Goal: Transaction & Acquisition: Purchase product/service

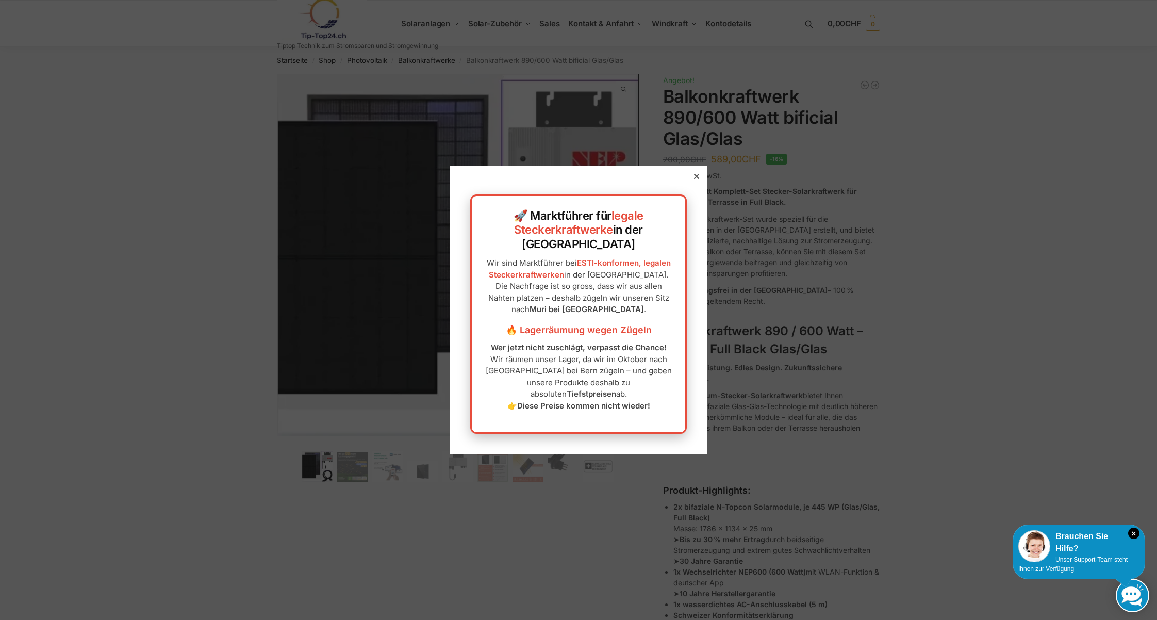
click at [697, 179] on icon at bounding box center [696, 176] width 5 height 5
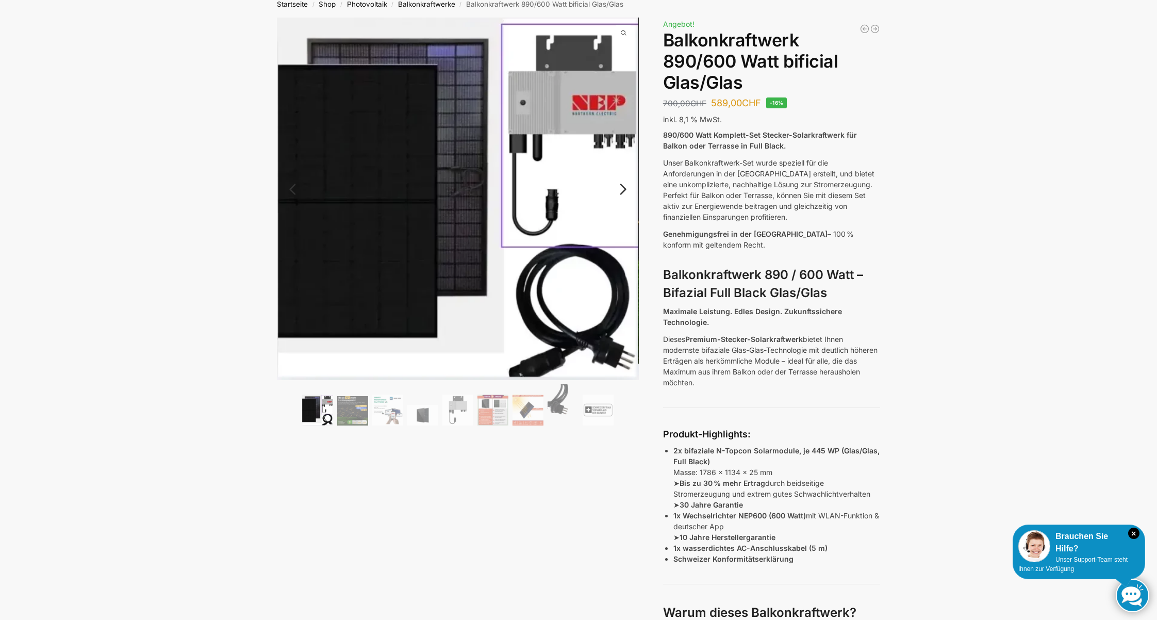
scroll to position [57, 0]
click at [622, 189] on link "Next" at bounding box center [621, 194] width 35 height 10
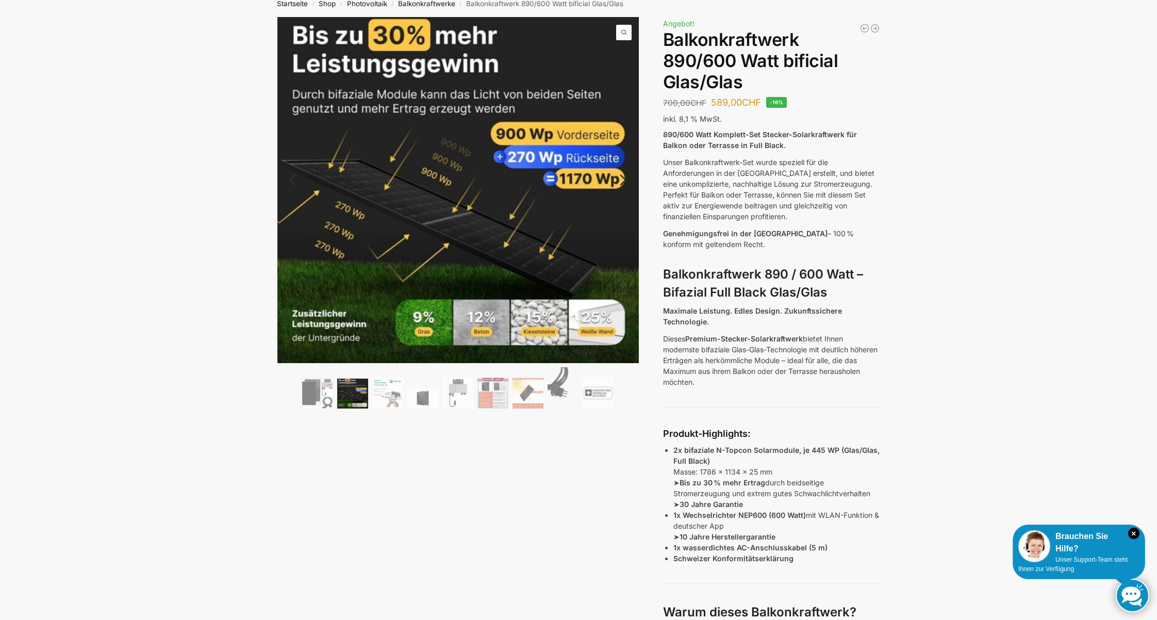
click at [623, 184] on link "Next" at bounding box center [621, 185] width 35 height 10
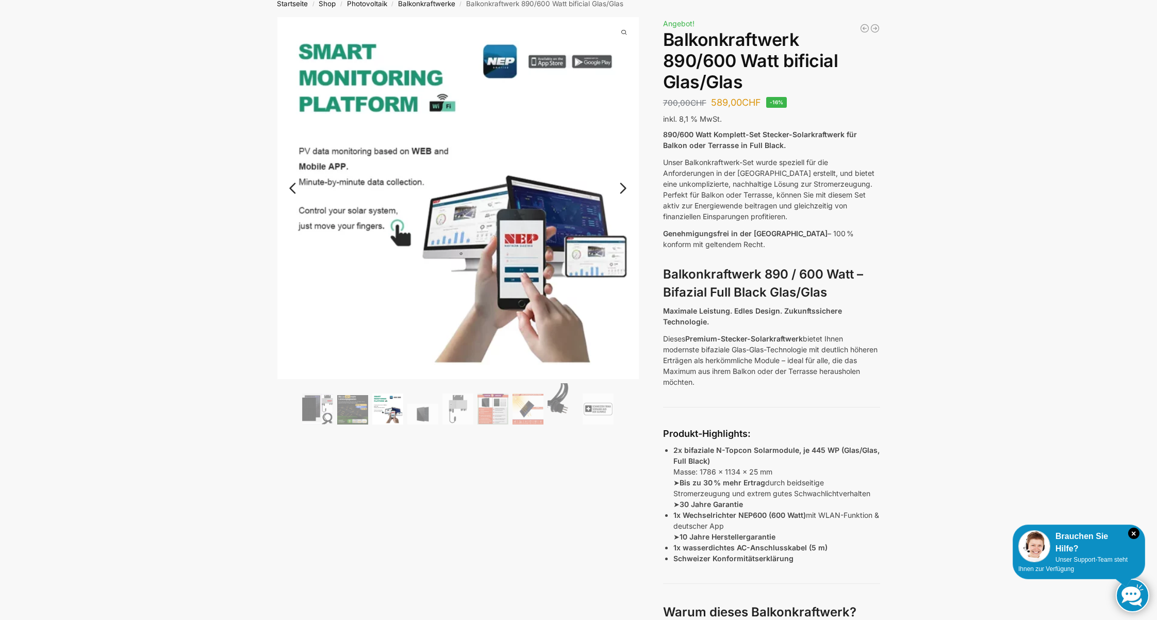
click at [294, 188] on link "Previous" at bounding box center [302, 193] width 50 height 10
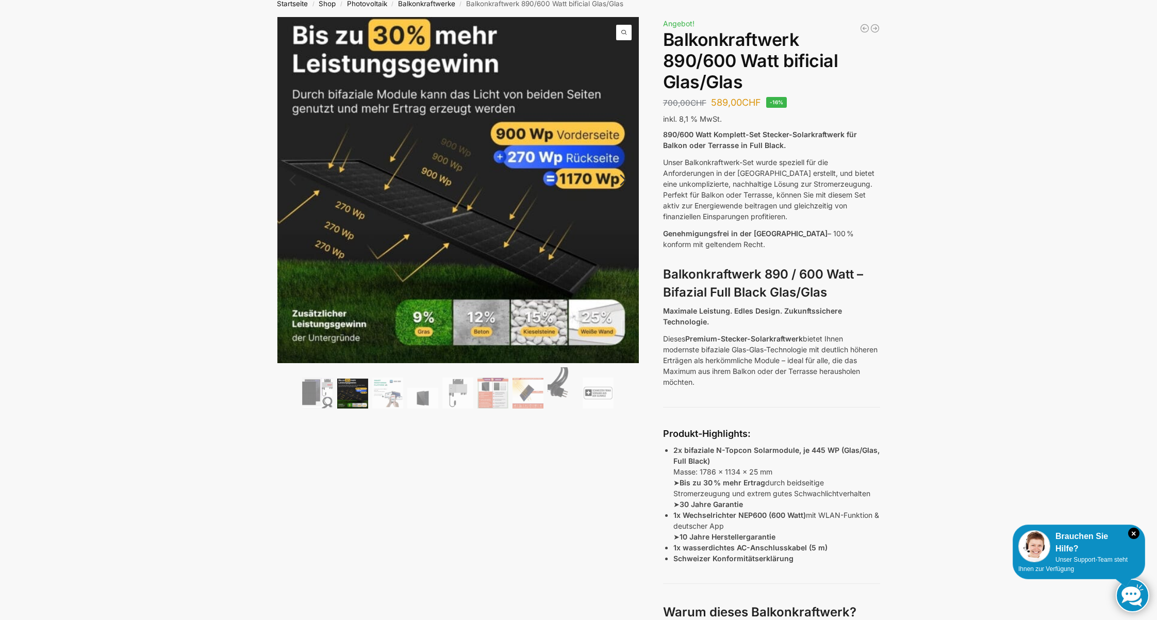
click at [623, 180] on link "Next" at bounding box center [621, 185] width 35 height 10
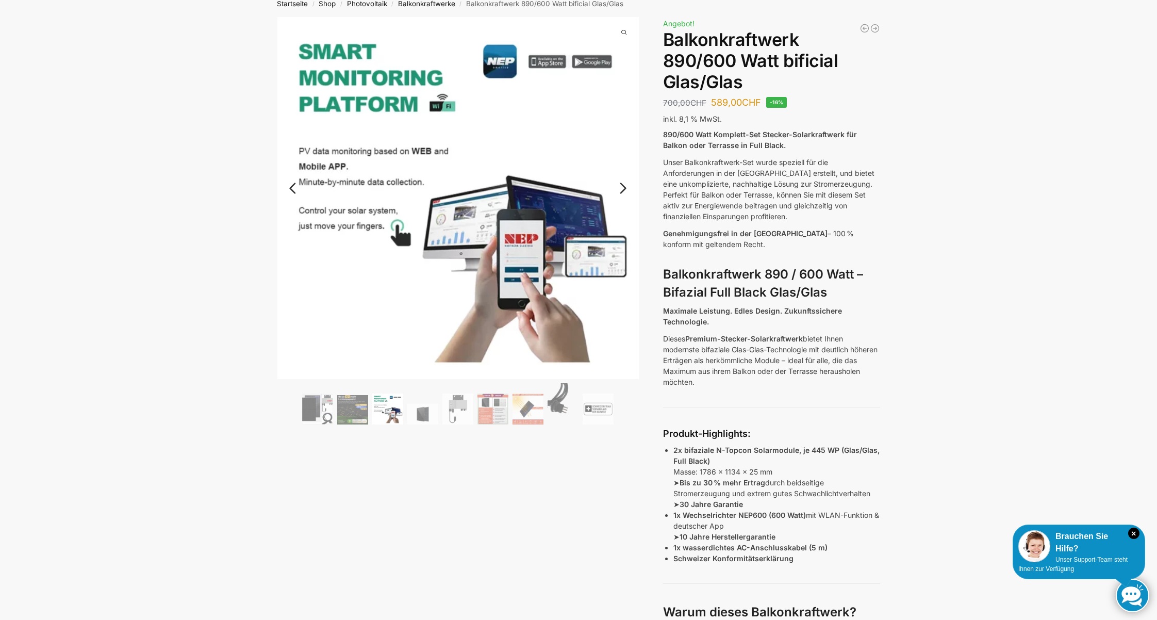
click at [623, 188] on link "Next" at bounding box center [621, 193] width 35 height 10
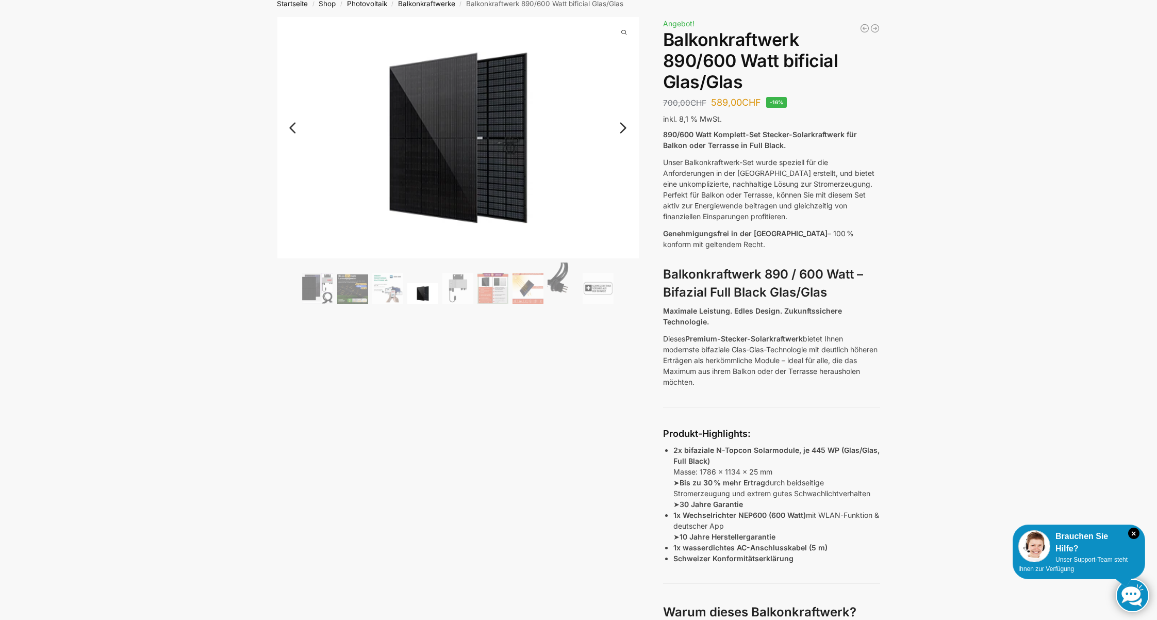
click at [623, 180] on img at bounding box center [458, 137] width 362 height 241
click at [624, 129] on link "Next" at bounding box center [621, 133] width 35 height 10
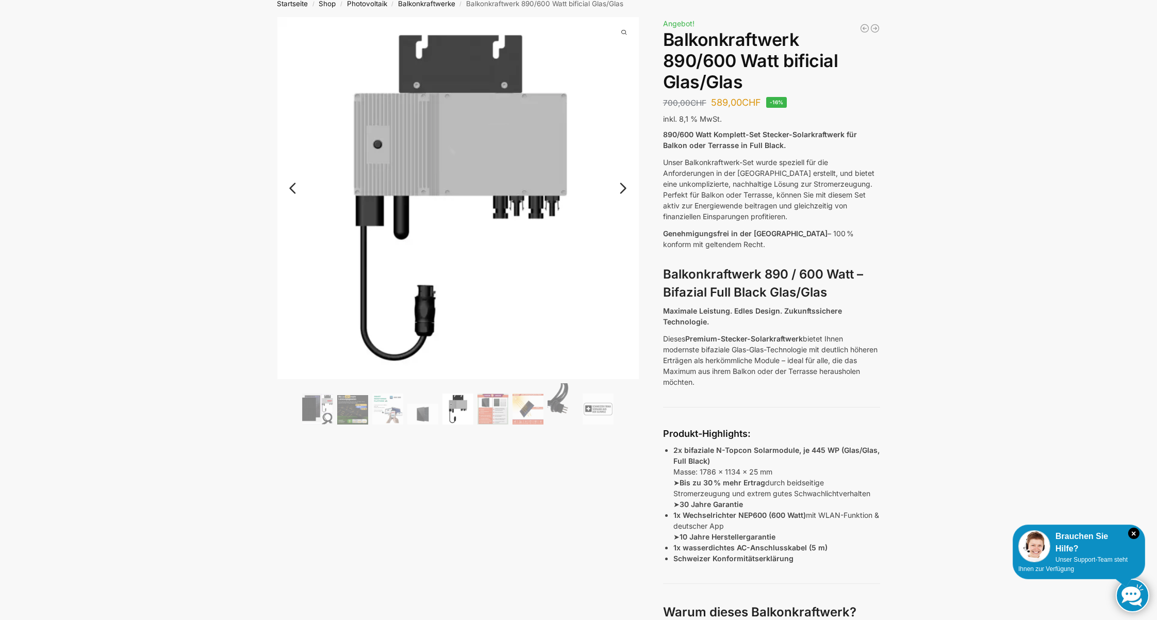
click at [620, 188] on link "Next" at bounding box center [621, 193] width 35 height 10
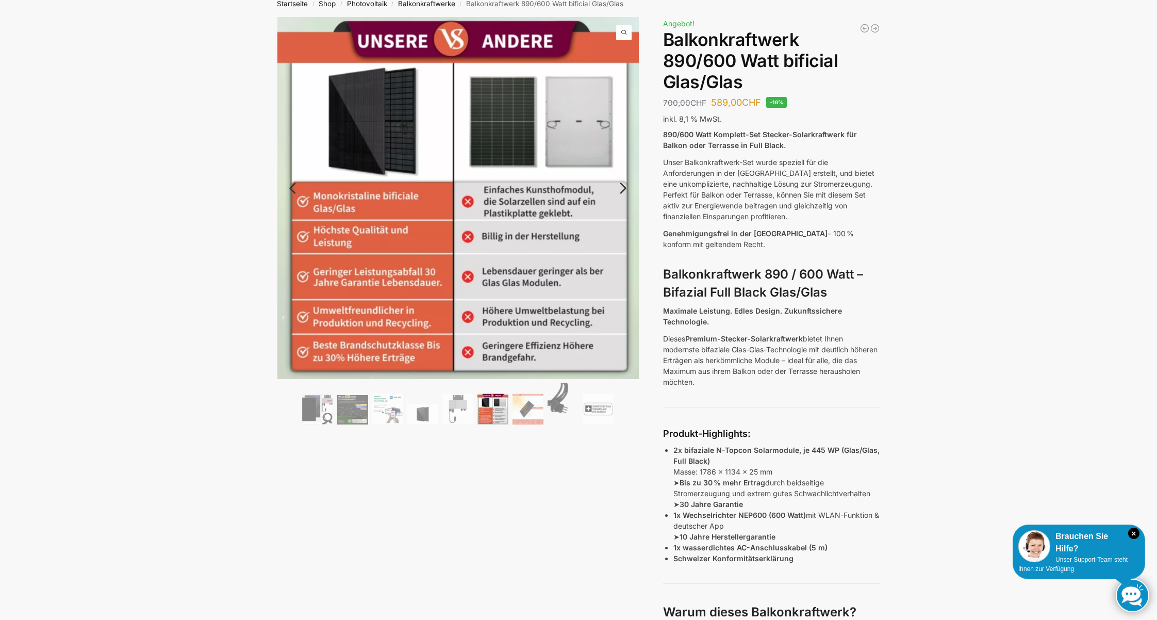
click at [620, 188] on link "Next" at bounding box center [621, 193] width 35 height 10
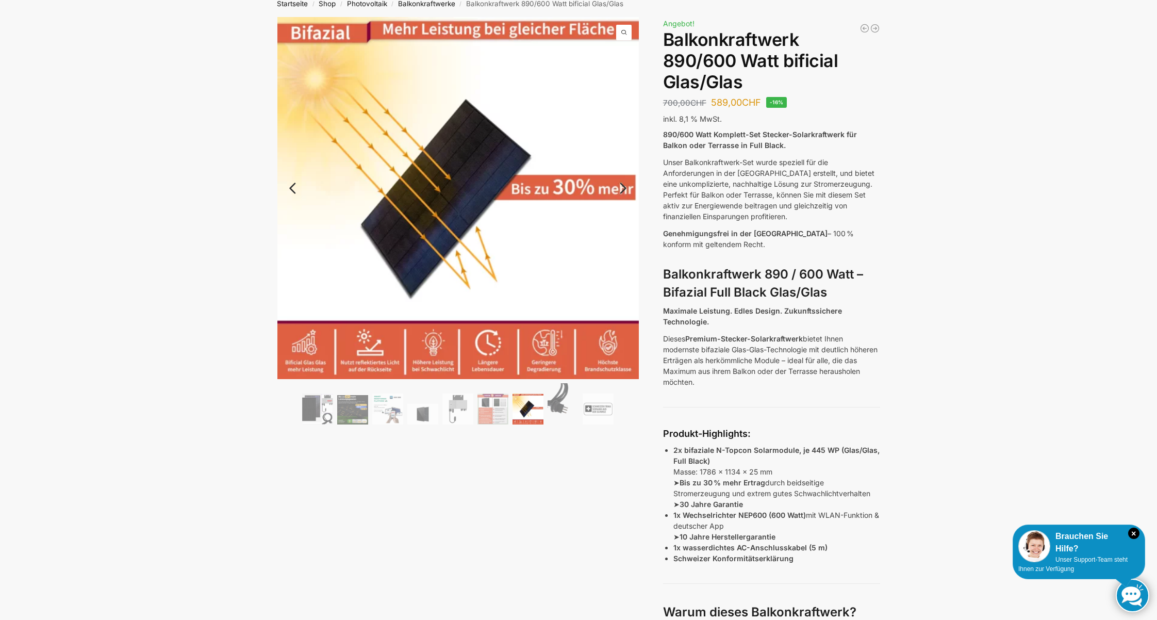
click at [620, 188] on link "Next" at bounding box center [621, 193] width 35 height 10
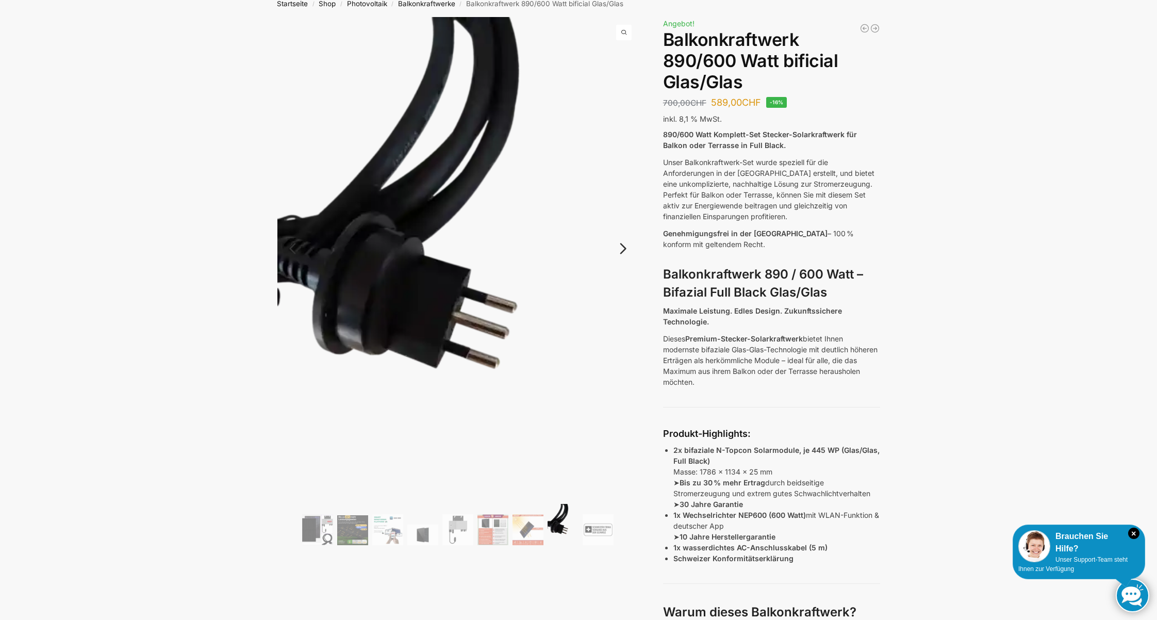
click at [292, 249] on link "Previous" at bounding box center [302, 254] width 50 height 10
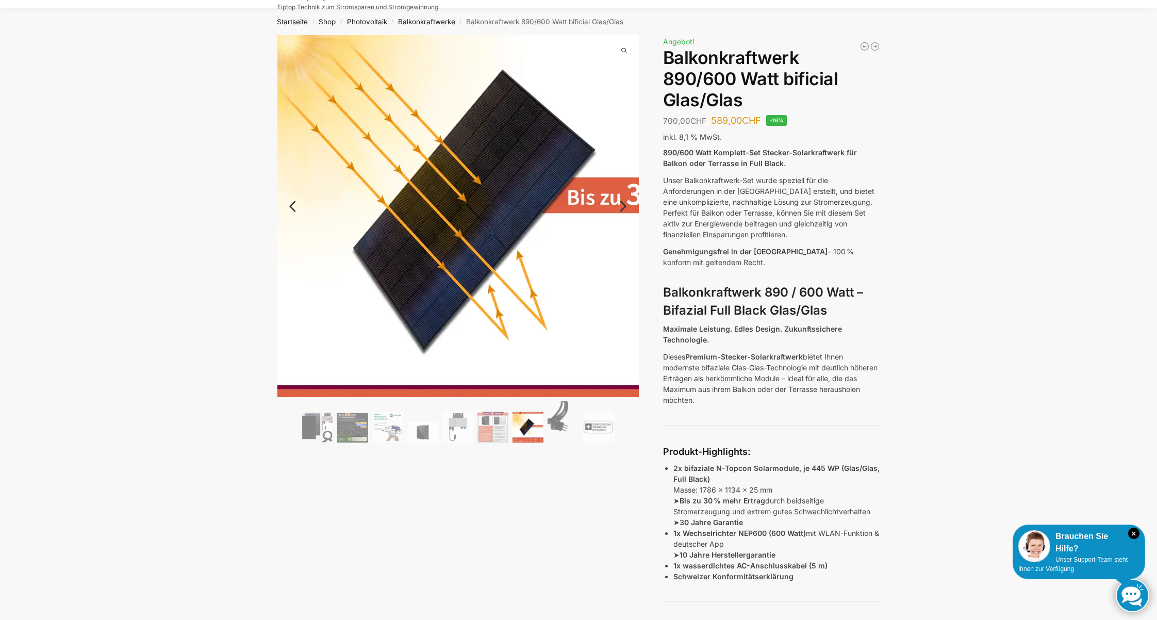
scroll to position [39, 0]
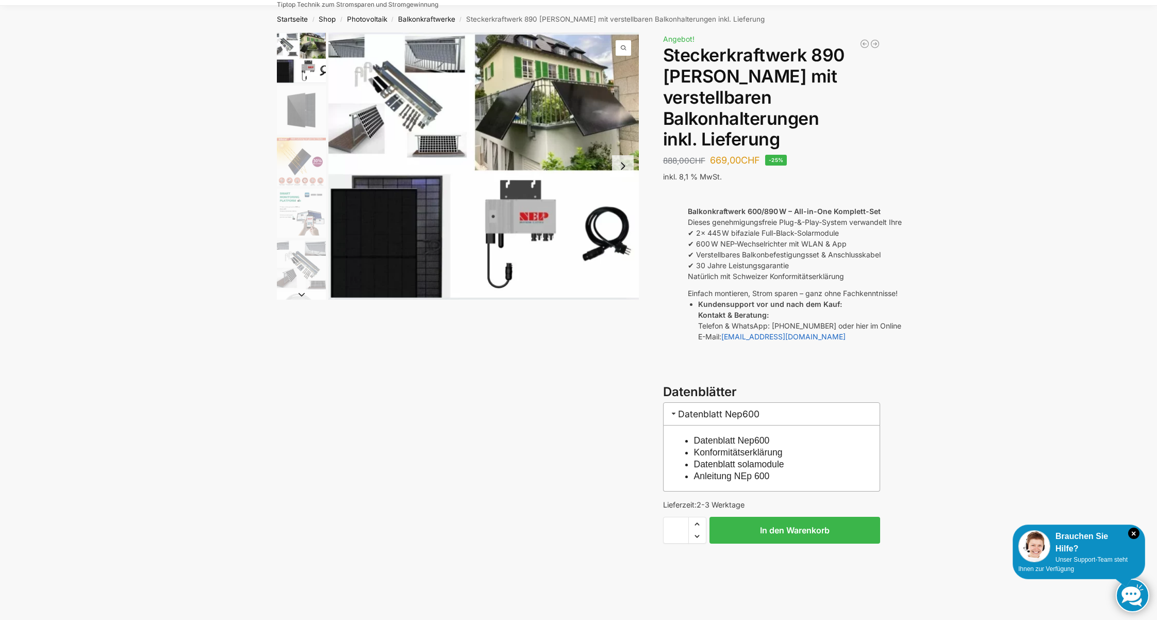
scroll to position [40, 0]
